Goal: Communication & Community: Answer question/provide support

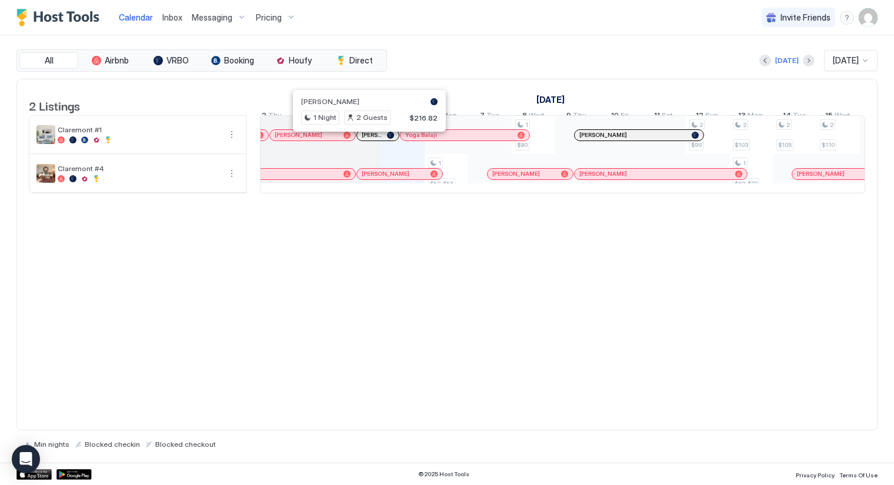
click at [365, 140] on div at bounding box center [365, 135] width 9 height 9
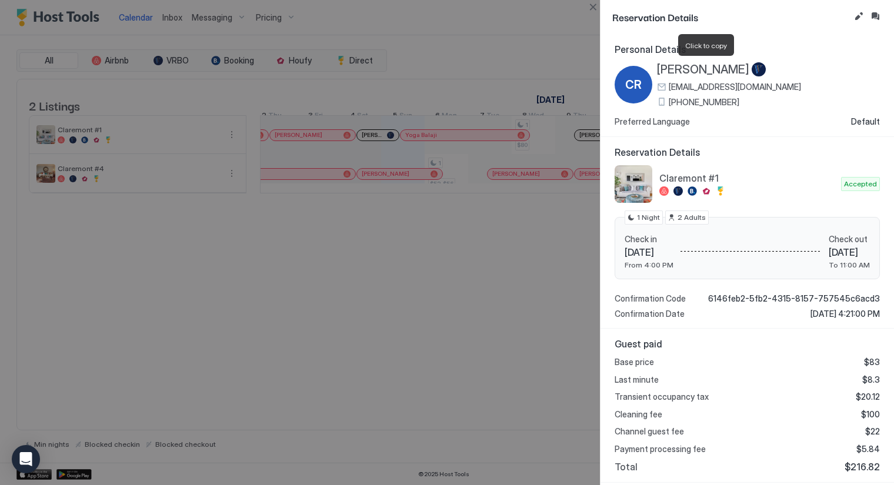
click at [721, 68] on span "[PERSON_NAME]" at bounding box center [703, 69] width 92 height 15
click at [763, 69] on div at bounding box center [759, 69] width 14 height 15
click at [632, 91] on span "CR" at bounding box center [633, 85] width 16 height 18
click at [862, 14] on button "Edit reservation" at bounding box center [859, 16] width 14 height 14
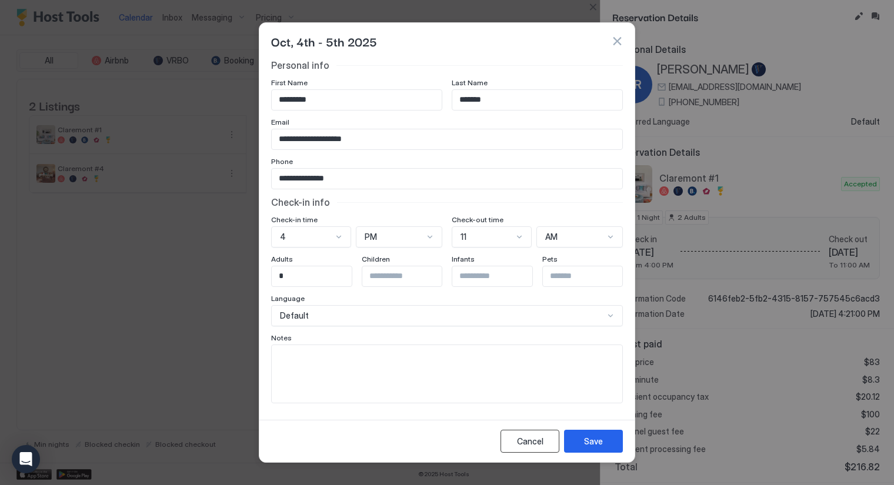
click at [535, 437] on div "Cancel" at bounding box center [530, 441] width 26 height 12
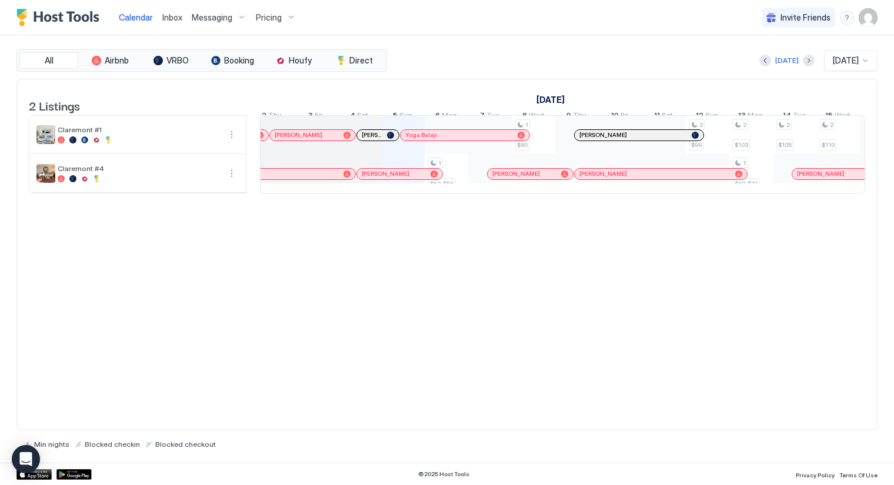
click at [389, 139] on div at bounding box center [390, 135] width 7 height 7
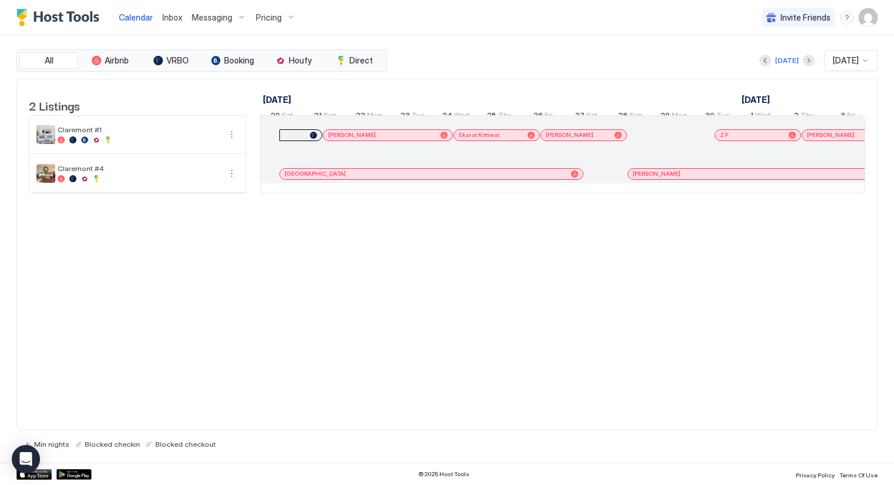
scroll to position [0, 653]
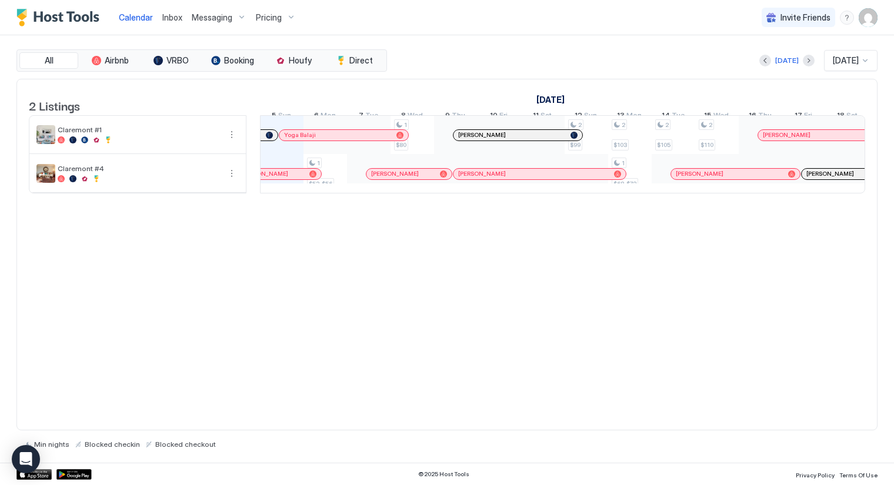
click at [269, 139] on div at bounding box center [269, 135] width 7 height 7
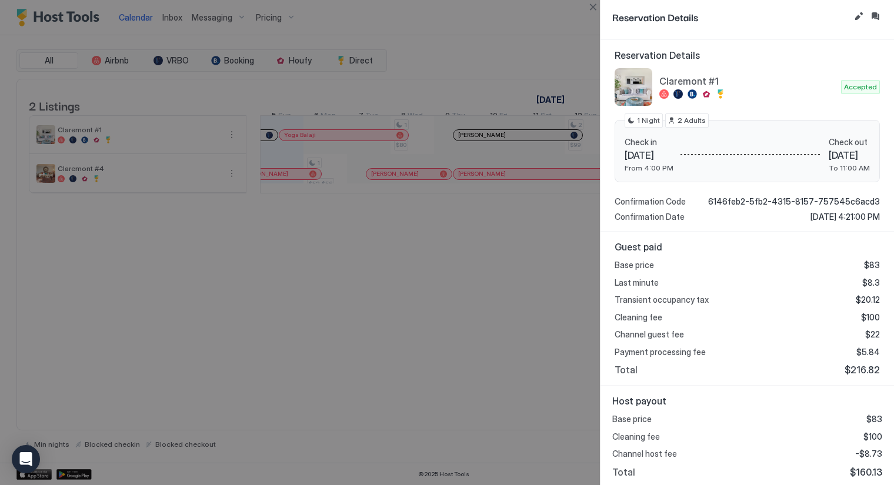
scroll to position [0, 0]
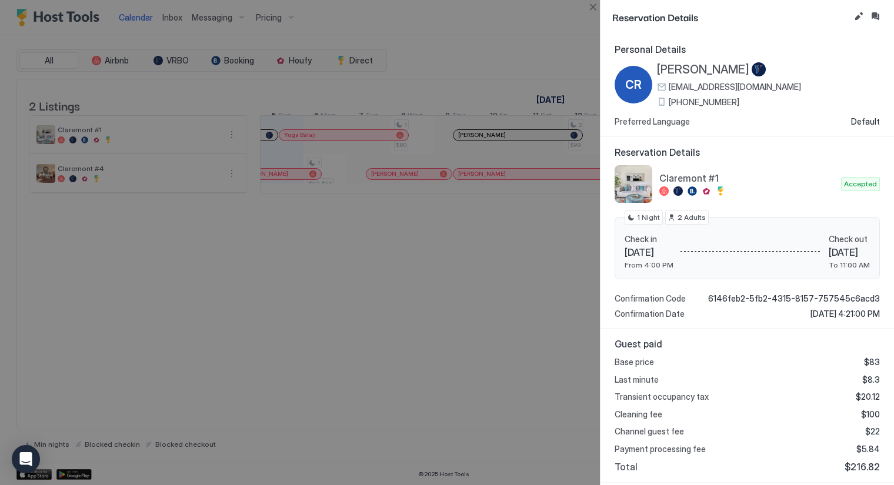
click at [268, 142] on div at bounding box center [447, 242] width 894 height 485
click at [209, 15] on div at bounding box center [447, 242] width 894 height 485
click at [593, 7] on button "Close" at bounding box center [593, 7] width 14 height 14
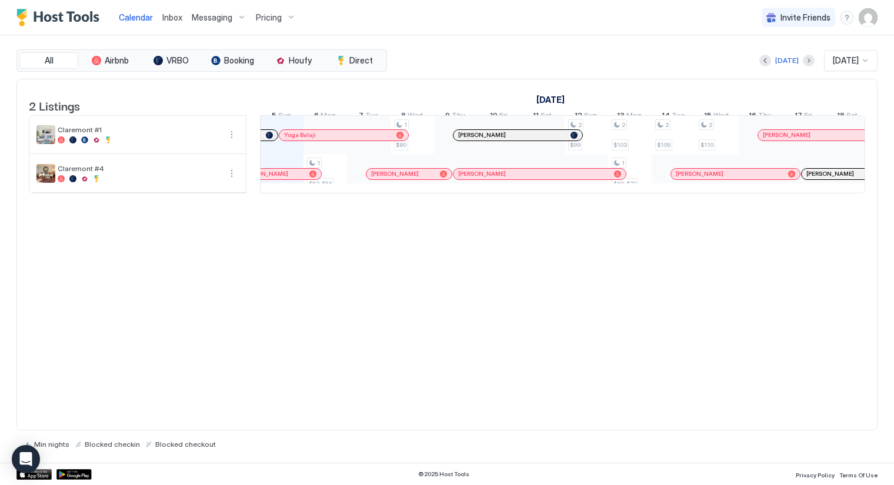
click at [209, 19] on span "Messaging" at bounding box center [212, 17] width 41 height 11
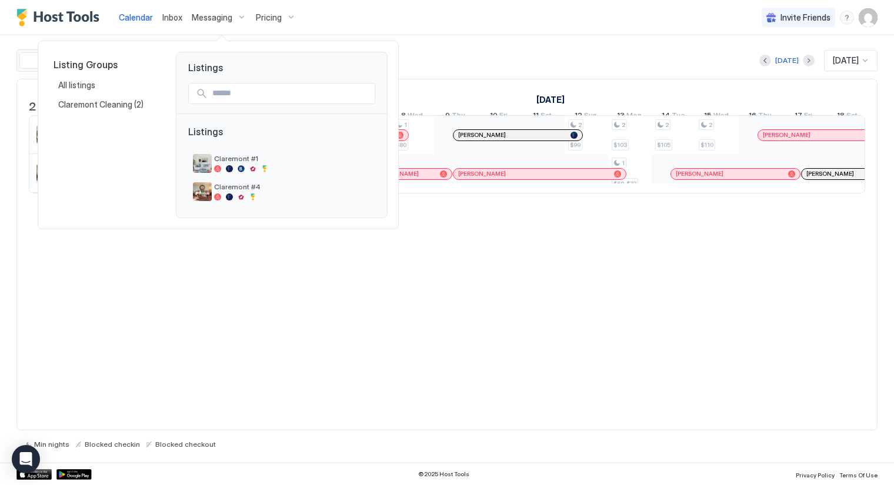
click at [170, 16] on div at bounding box center [447, 242] width 894 height 485
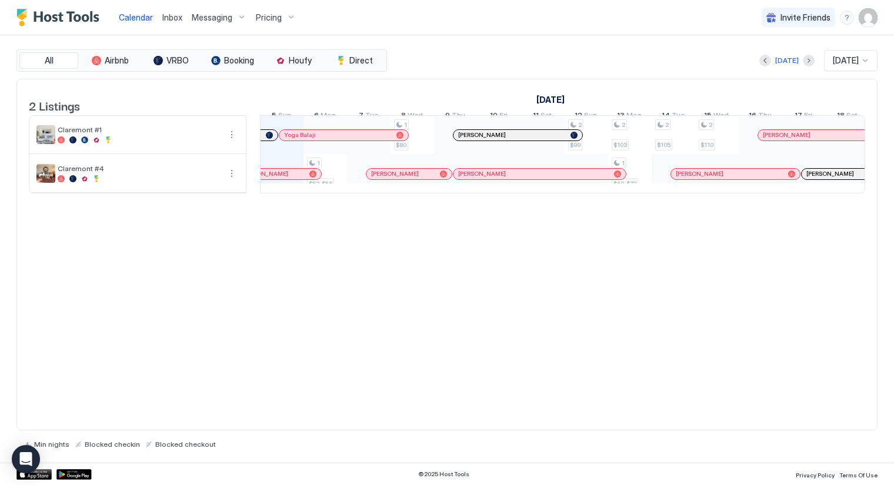
click at [170, 16] on span "Inbox" at bounding box center [172, 17] width 20 height 10
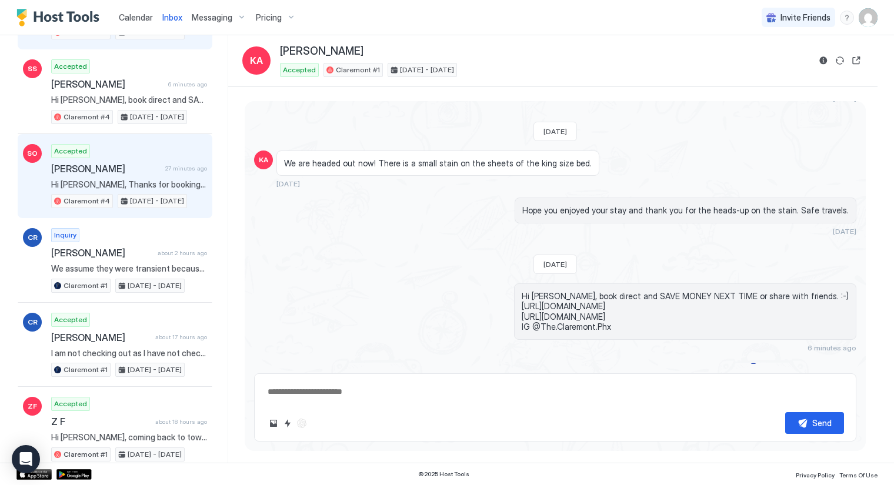
scroll to position [142, 0]
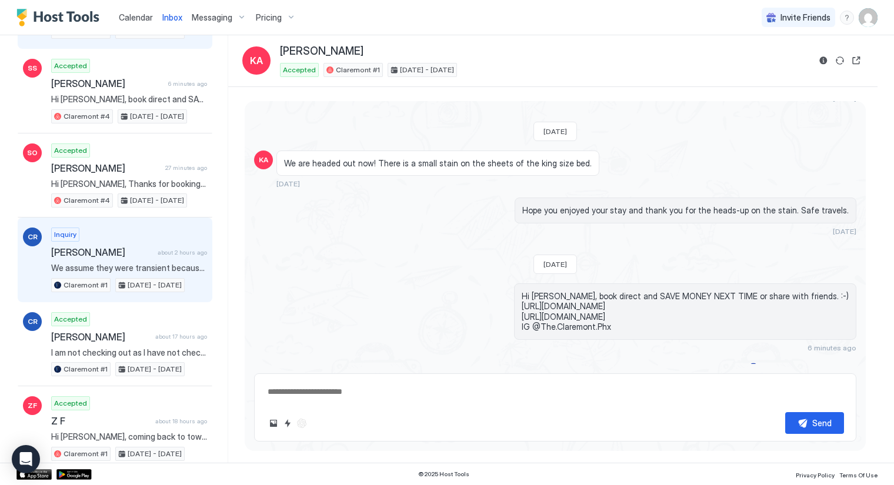
click at [90, 246] on span "[PERSON_NAME]" at bounding box center [102, 252] width 102 height 12
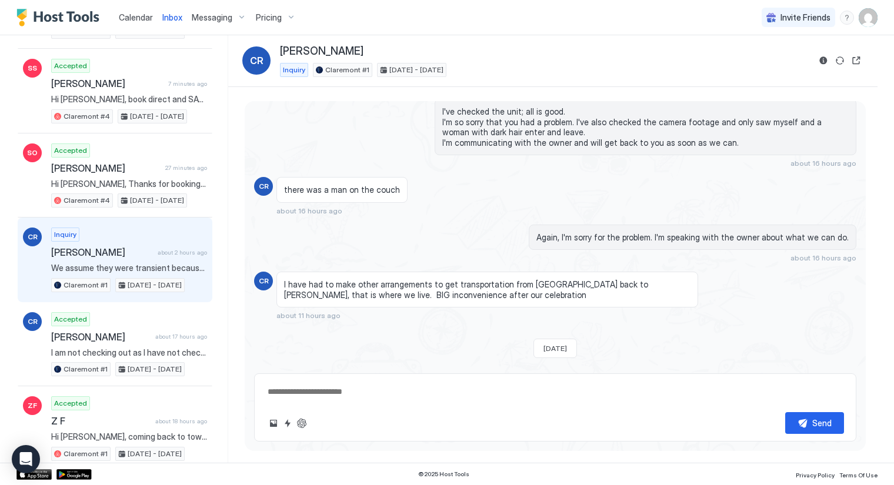
scroll to position [235, 0]
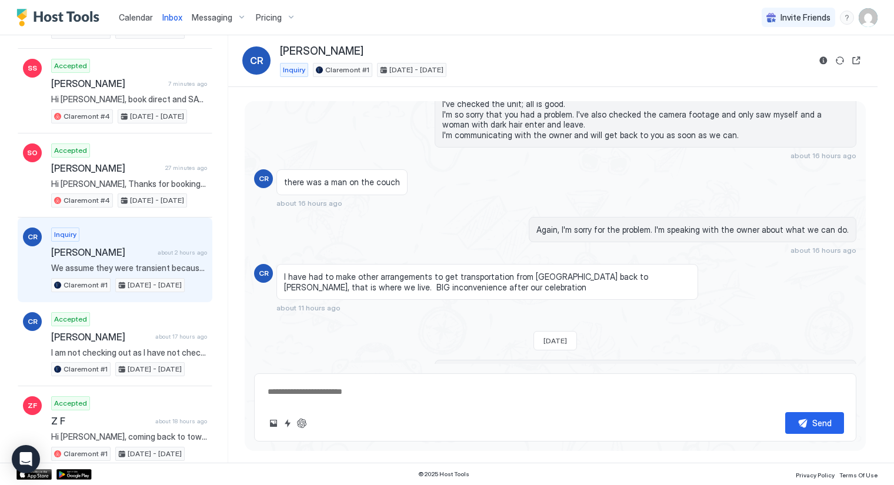
click at [860, 365] on div "[DATE] CR Hi there. I am incredibly disappointed. there were people in the plac…" at bounding box center [555, 233] width 621 height 264
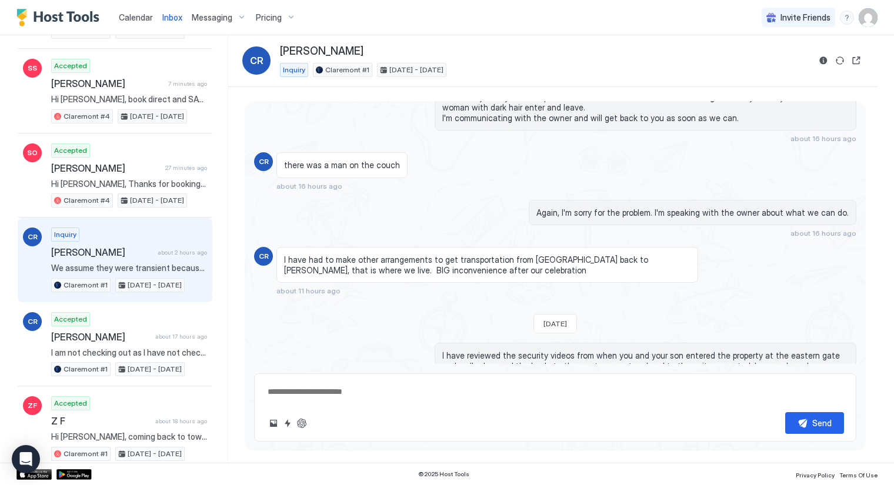
scroll to position [261, 0]
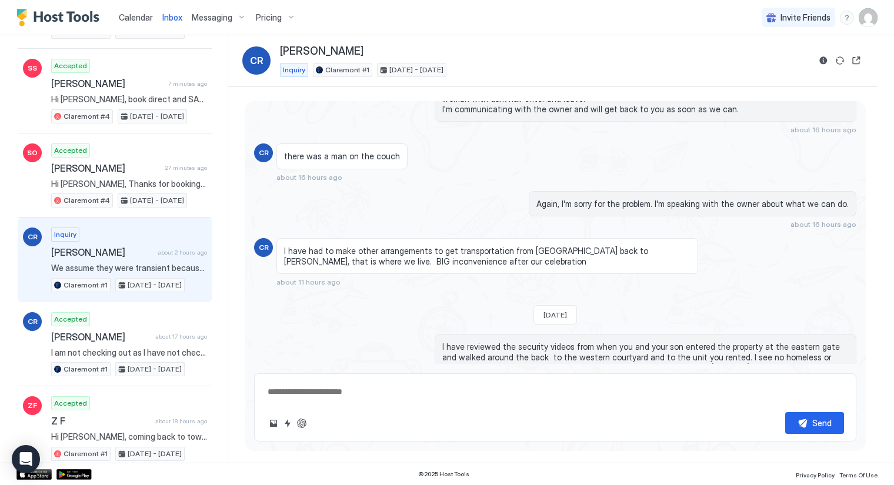
click at [862, 366] on div "[DATE] CR Hi there. I am incredibly disappointed. there were people in the plac…" at bounding box center [555, 271] width 621 height 341
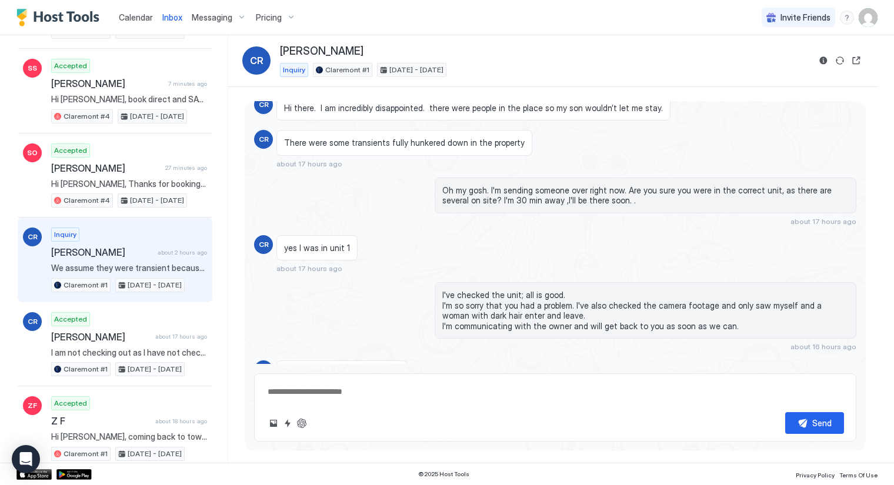
scroll to position [0, 0]
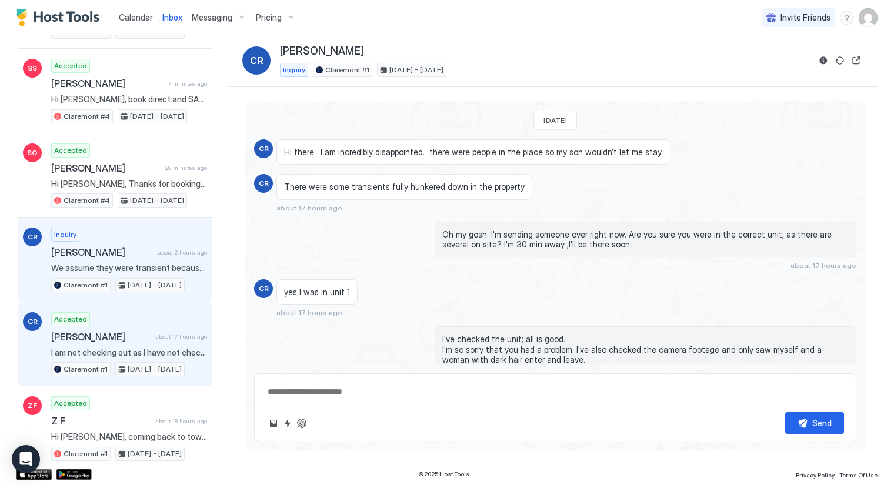
click at [105, 332] on span "[PERSON_NAME]" at bounding box center [100, 337] width 99 height 12
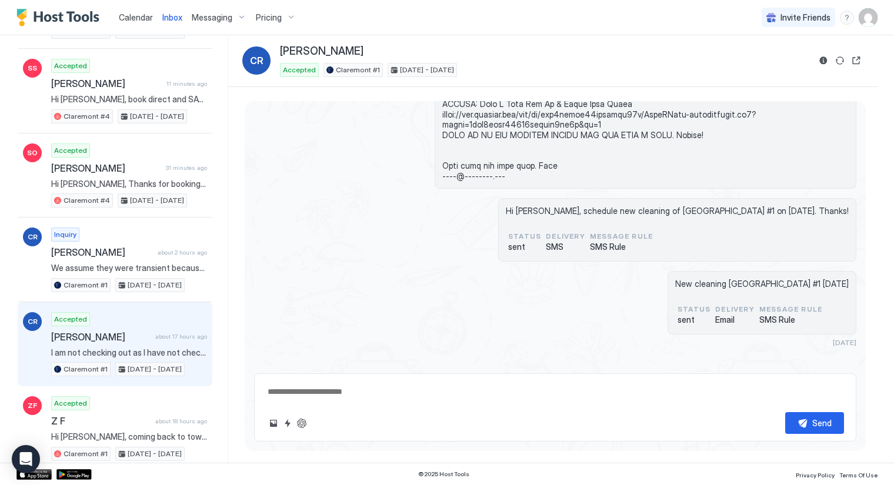
scroll to position [302, 0]
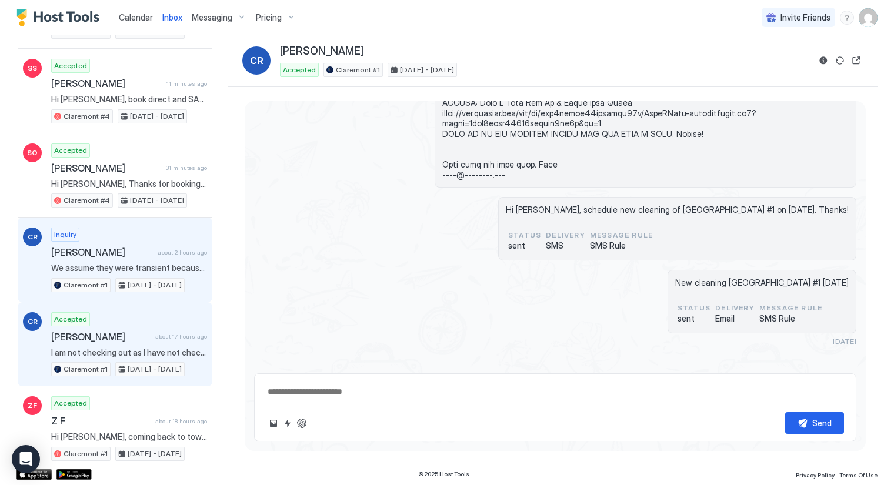
click at [112, 248] on span "[PERSON_NAME]" at bounding box center [102, 252] width 102 height 12
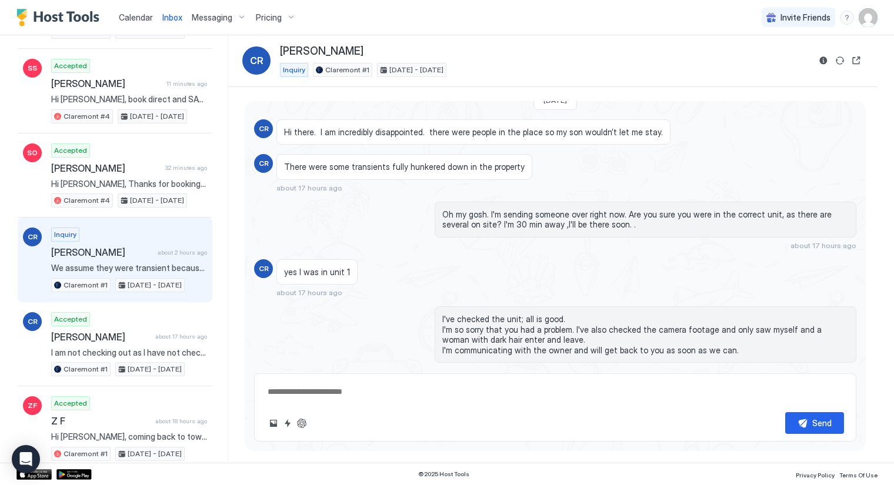
scroll to position [19, 0]
type textarea "*"
